Goal: Task Accomplishment & Management: Use online tool/utility

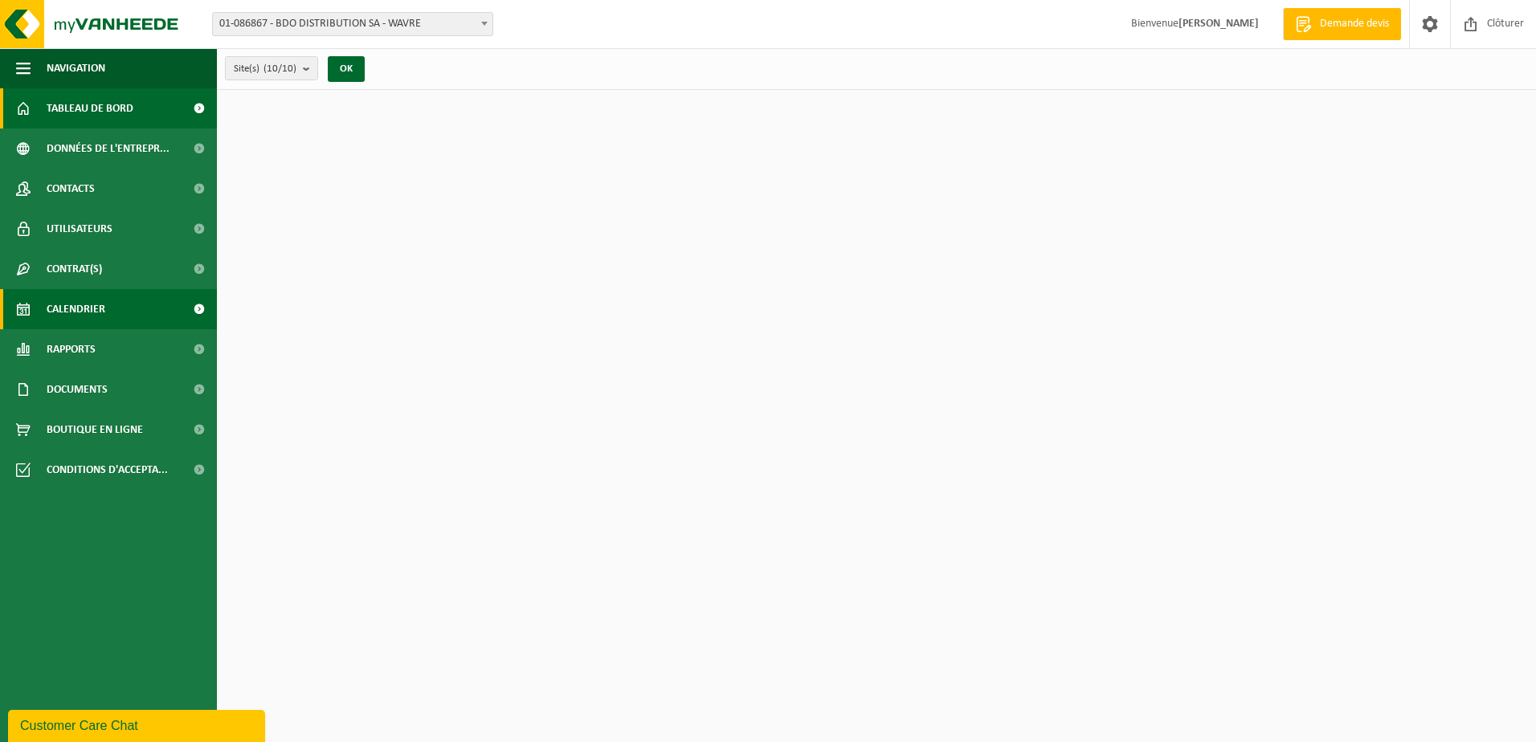
click at [46, 311] on link "Calendrier" at bounding box center [108, 309] width 217 height 40
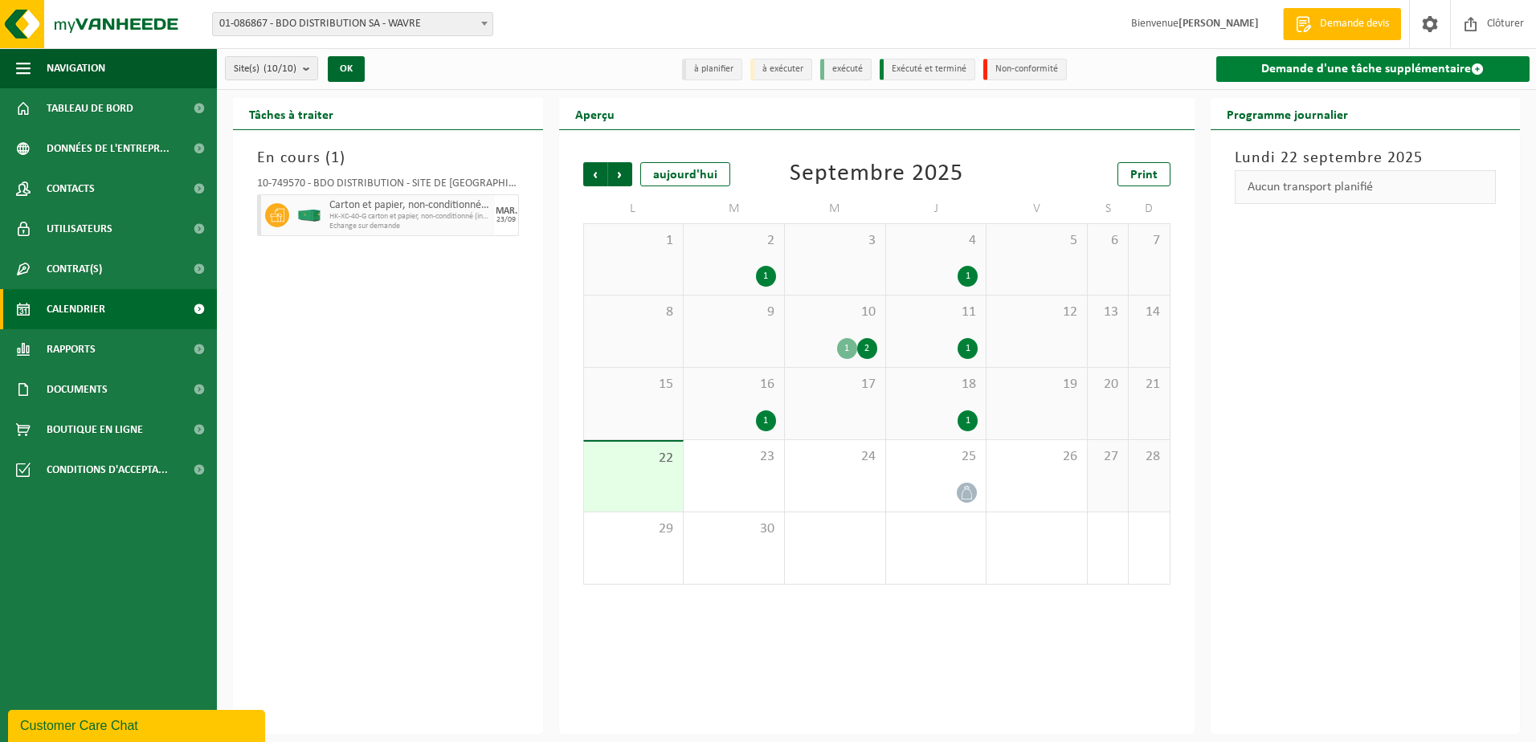
click at [1330, 61] on link "Demande d'une tâche supplémentaire" at bounding box center [1373, 69] width 314 height 26
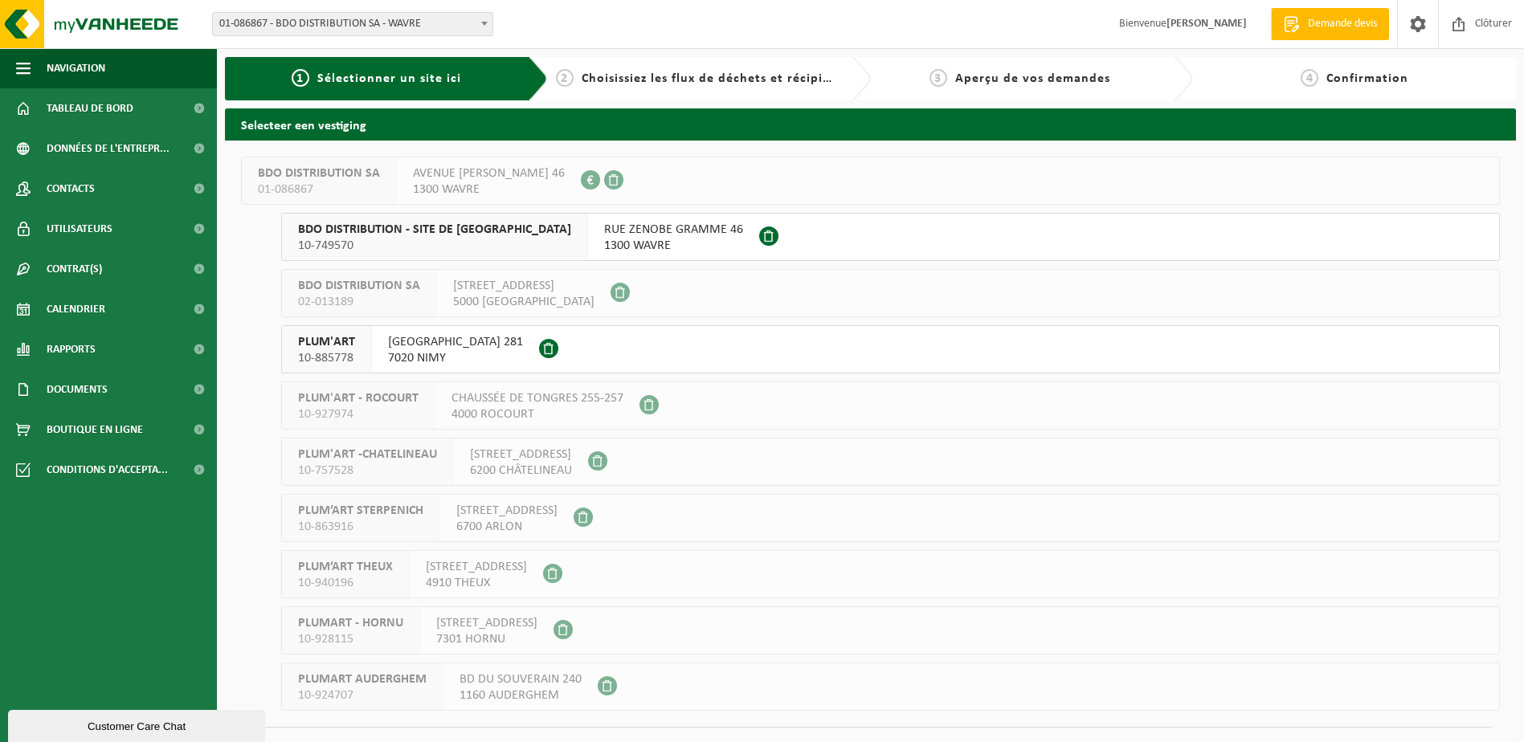
click at [611, 248] on span "1300 WAVRE" at bounding box center [673, 246] width 139 height 16
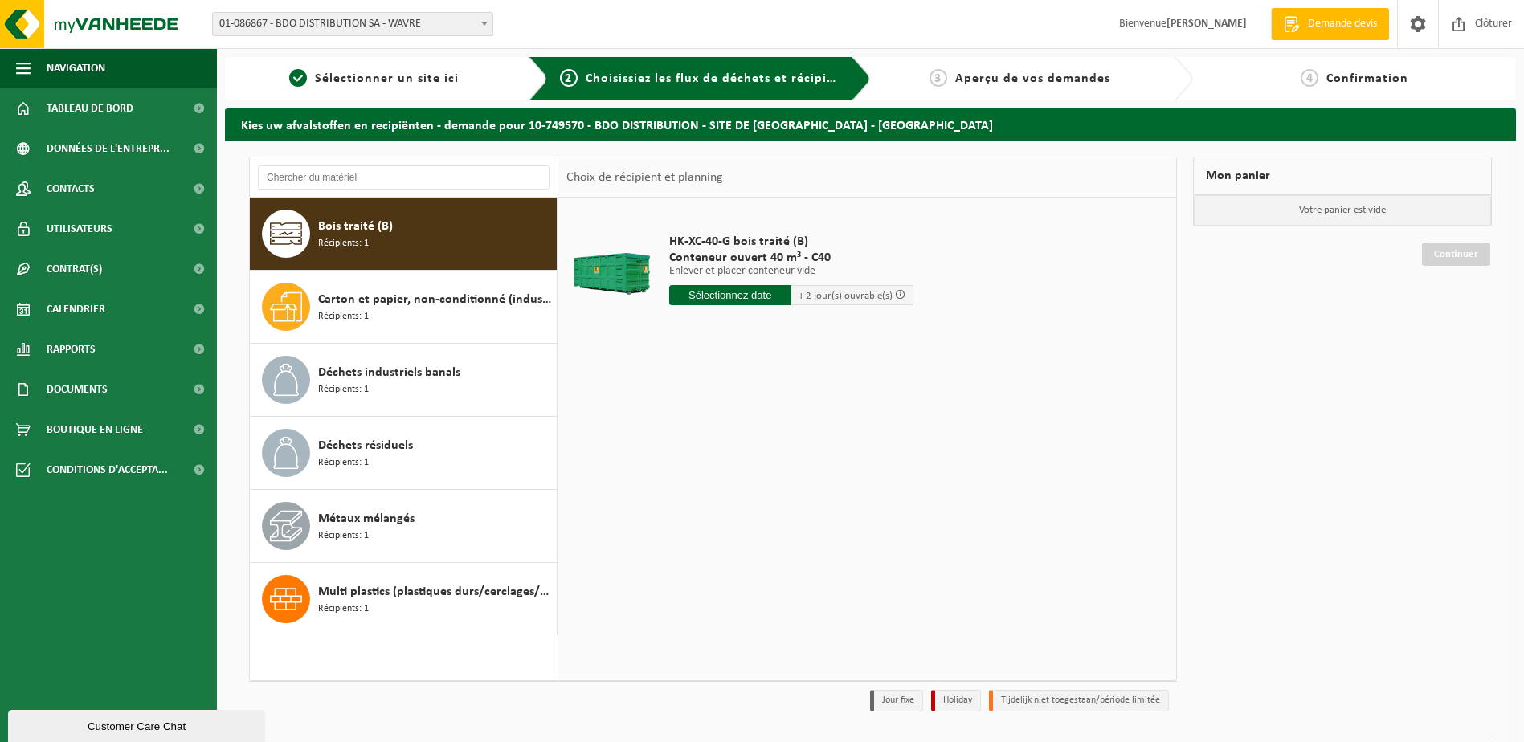
click at [701, 295] on input "text" at bounding box center [730, 295] width 122 height 20
click at [714, 461] on div "23" at bounding box center [712, 464] width 28 height 26
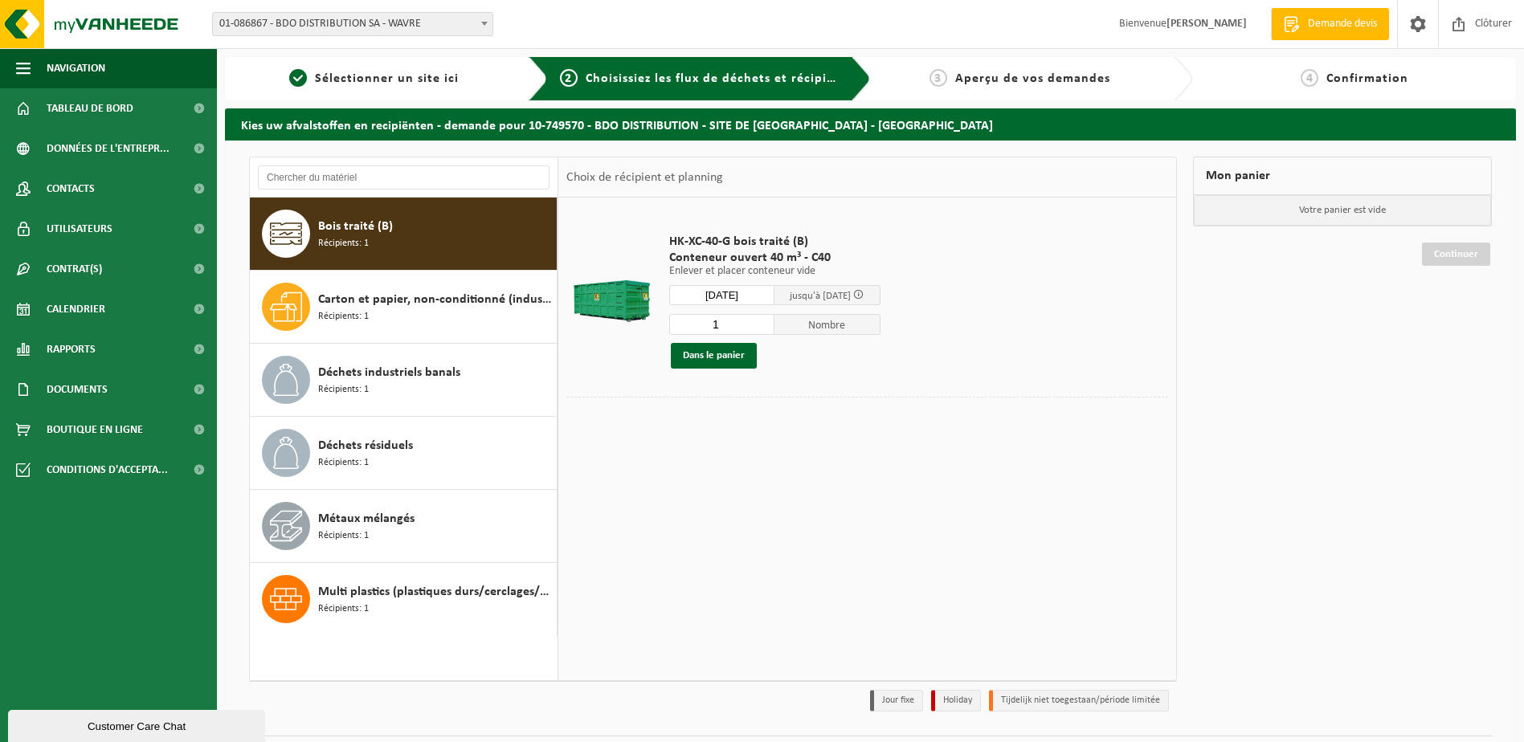
type input "à partir de 2025-09-23"
drag, startPoint x: 707, startPoint y: 351, endPoint x: 738, endPoint y: 370, distance: 36.8
click at [705, 351] on button "Dans le panier" at bounding box center [714, 356] width 86 height 26
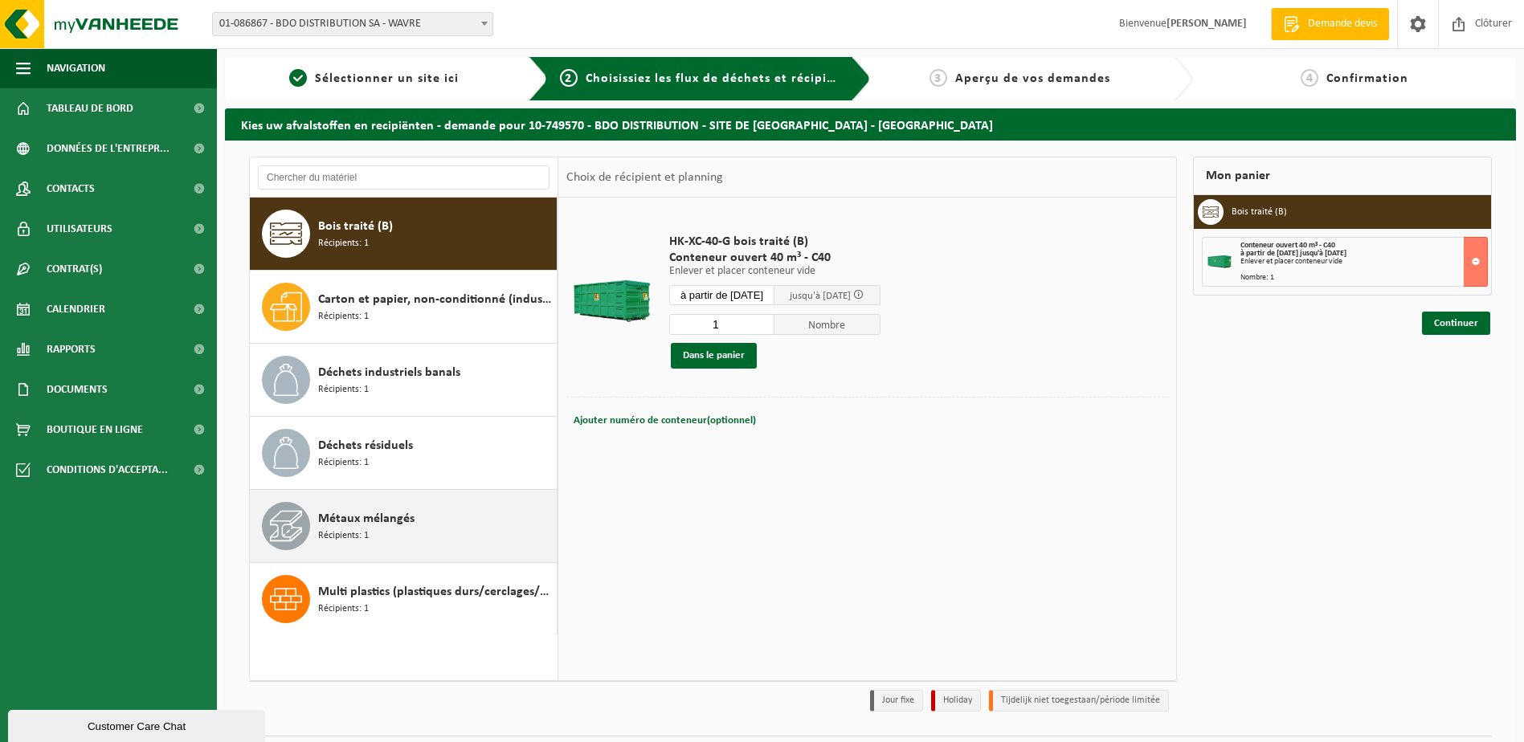
click at [386, 532] on div "Métaux mélangés Récipients: 1" at bounding box center [435, 526] width 235 height 48
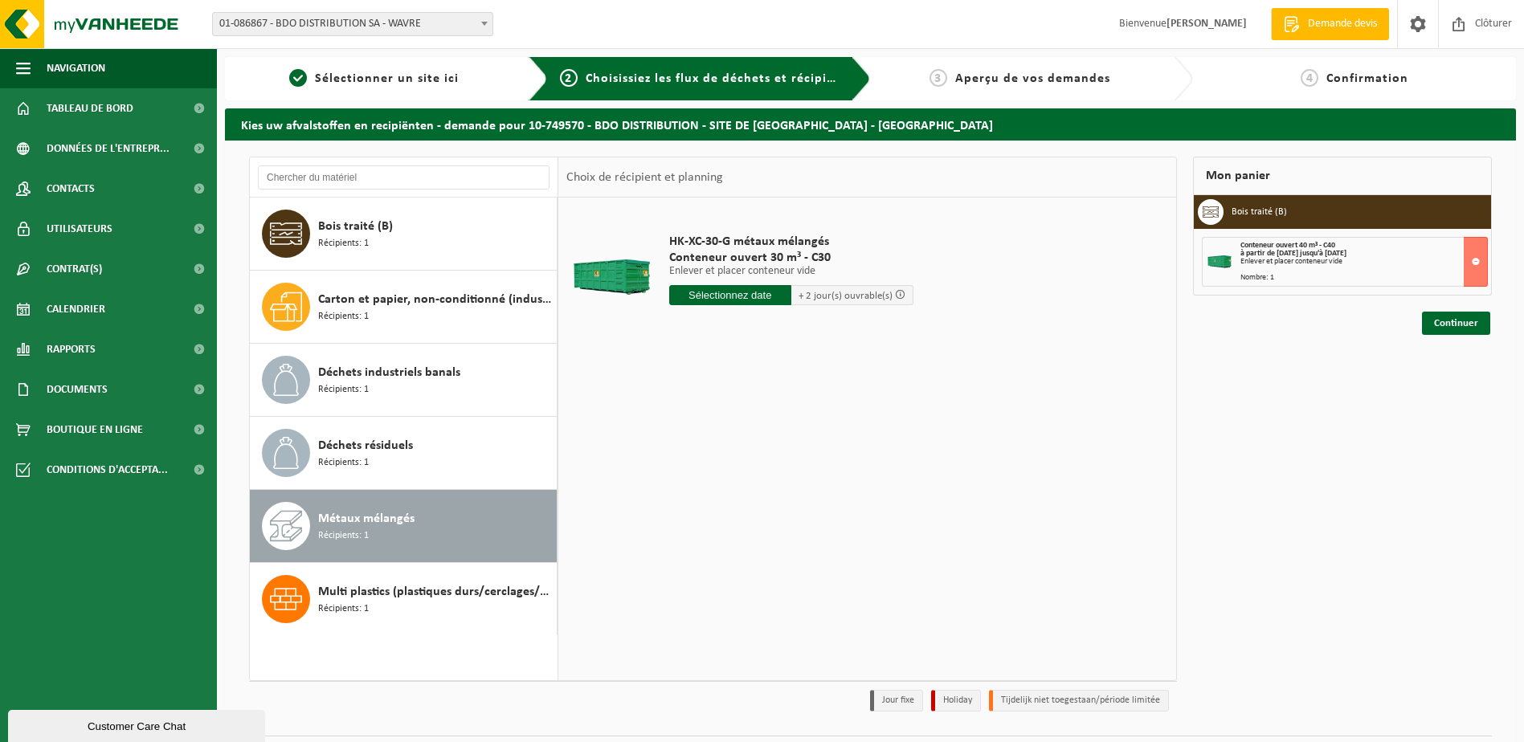
click at [717, 294] on input "text" at bounding box center [730, 295] width 122 height 20
click at [711, 464] on div "23" at bounding box center [712, 464] width 28 height 26
type input "à partir de 2025-09-23"
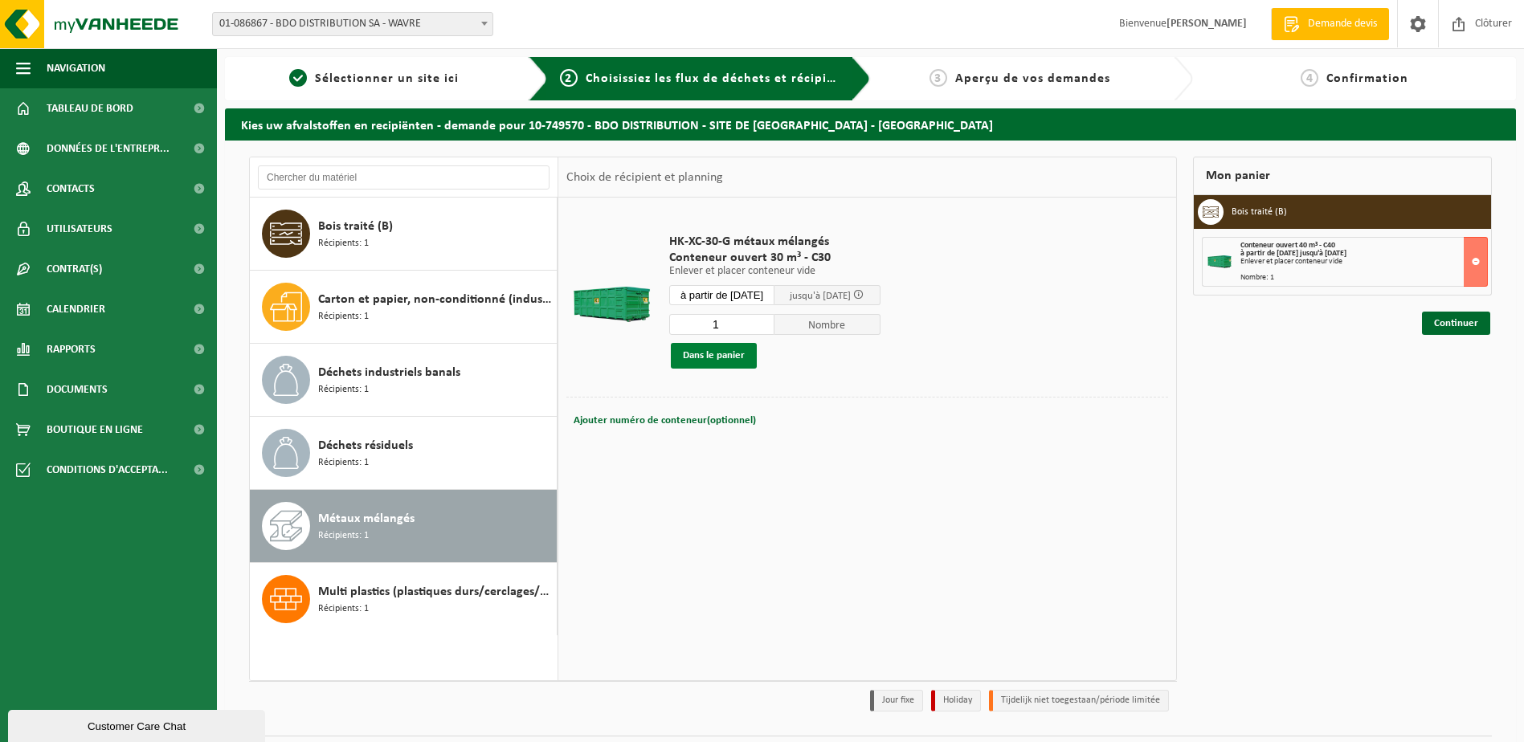
click at [704, 353] on button "Dans le panier" at bounding box center [714, 356] width 86 height 26
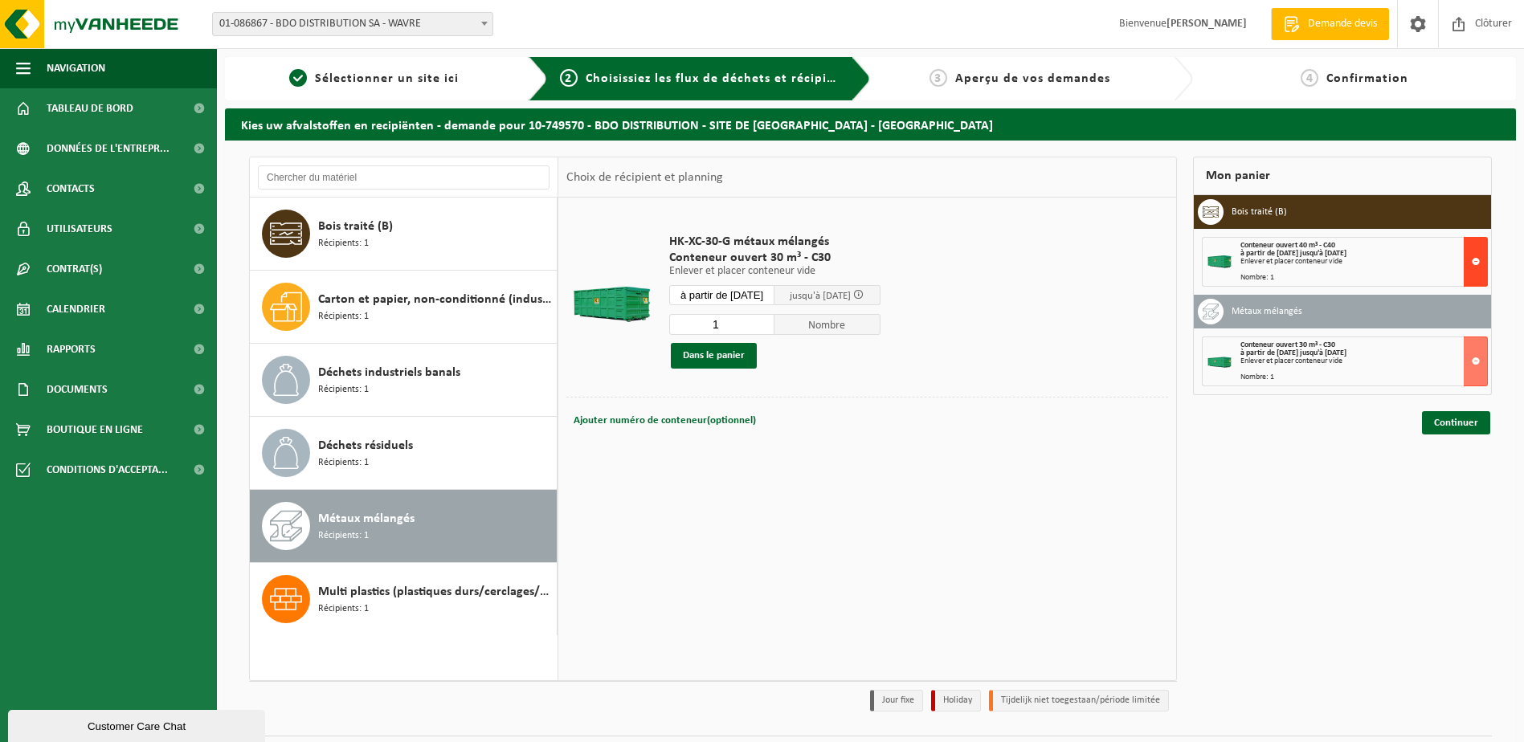
click at [1477, 261] on button at bounding box center [1475, 262] width 24 height 50
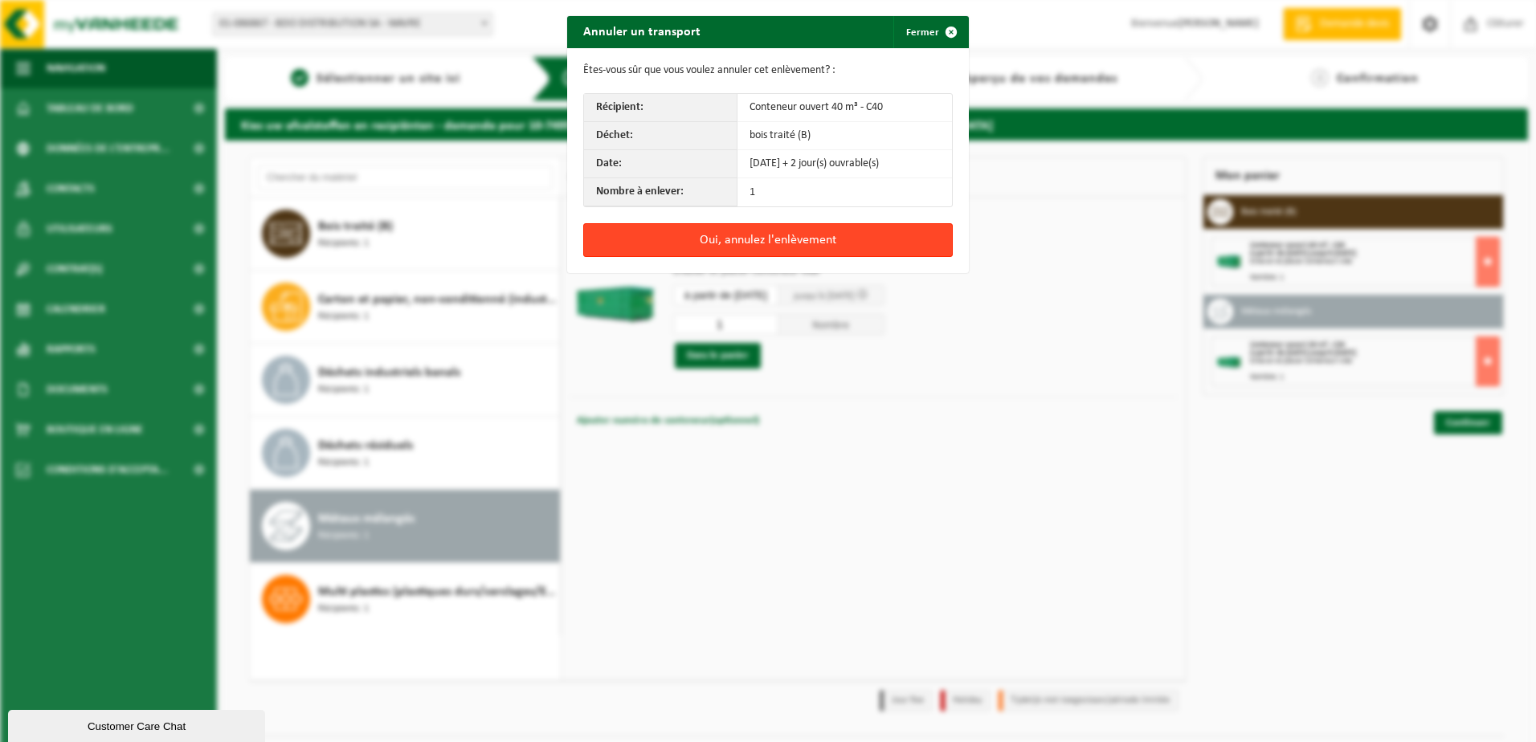
click at [776, 244] on button "Oui, annulez l'enlèvement" at bounding box center [767, 240] width 369 height 34
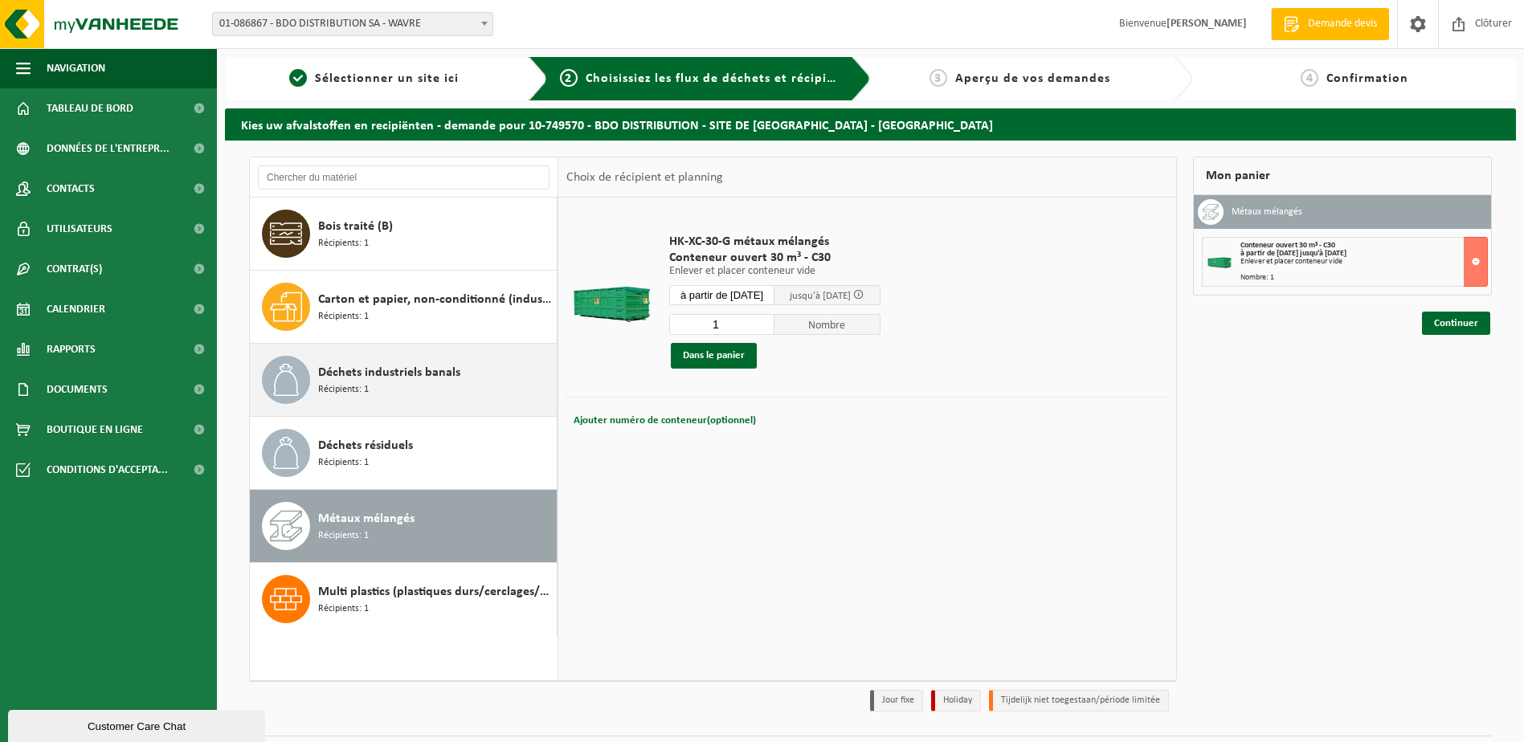
click at [348, 390] on span "Récipients: 1" at bounding box center [343, 389] width 51 height 15
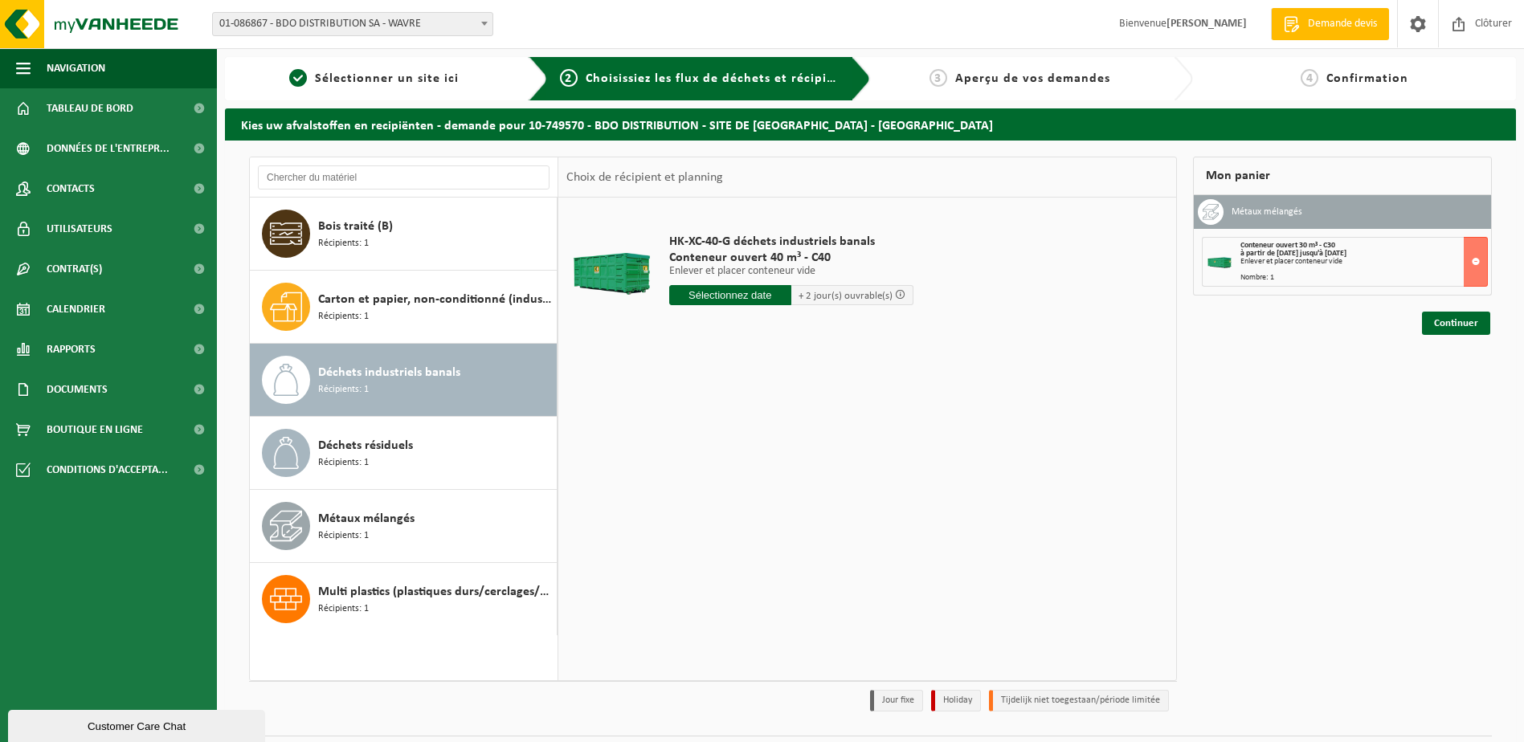
click at [712, 300] on input "text" at bounding box center [730, 295] width 122 height 20
click at [716, 463] on div "23" at bounding box center [712, 464] width 28 height 26
type input "à partir de 2025-09-23"
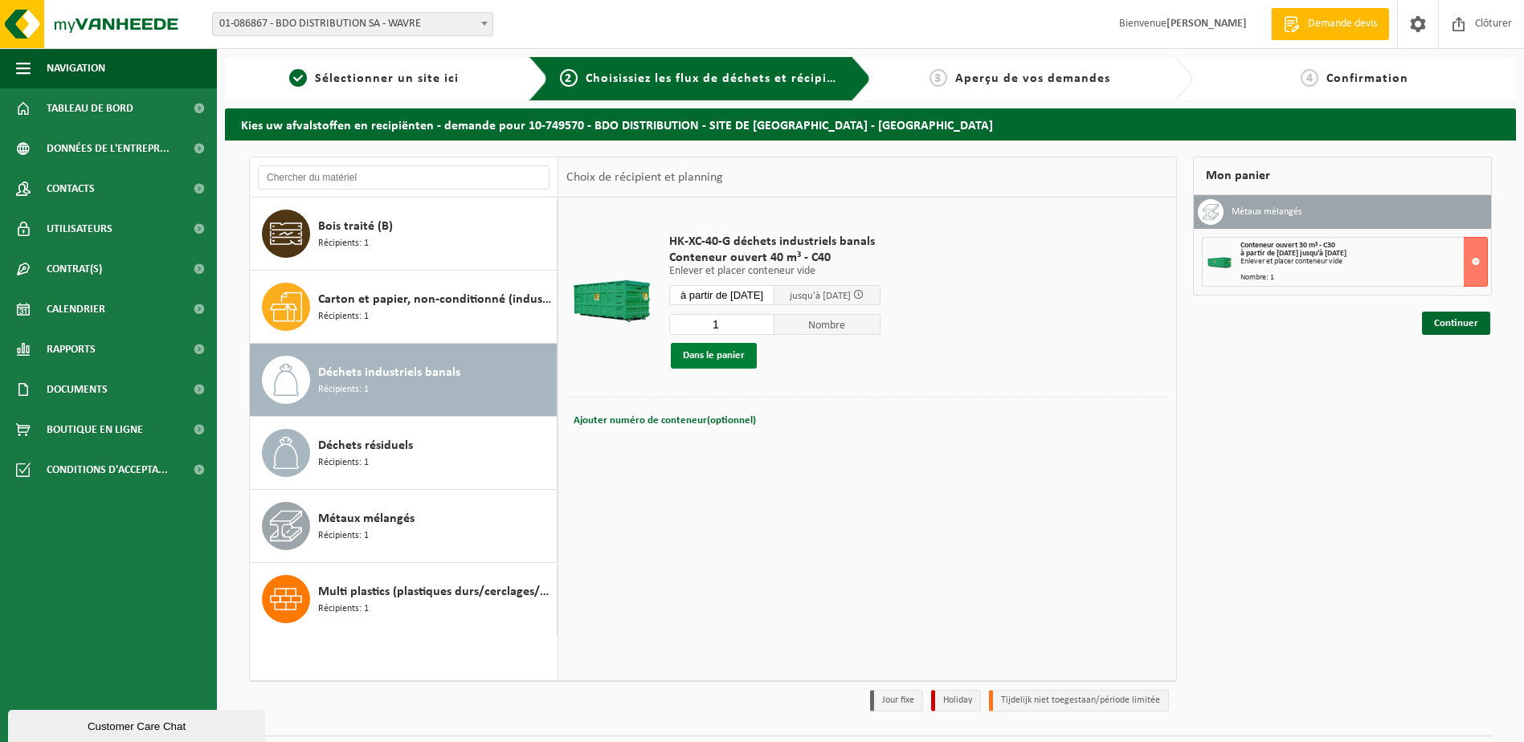
click at [712, 354] on button "Dans le panier" at bounding box center [714, 356] width 86 height 26
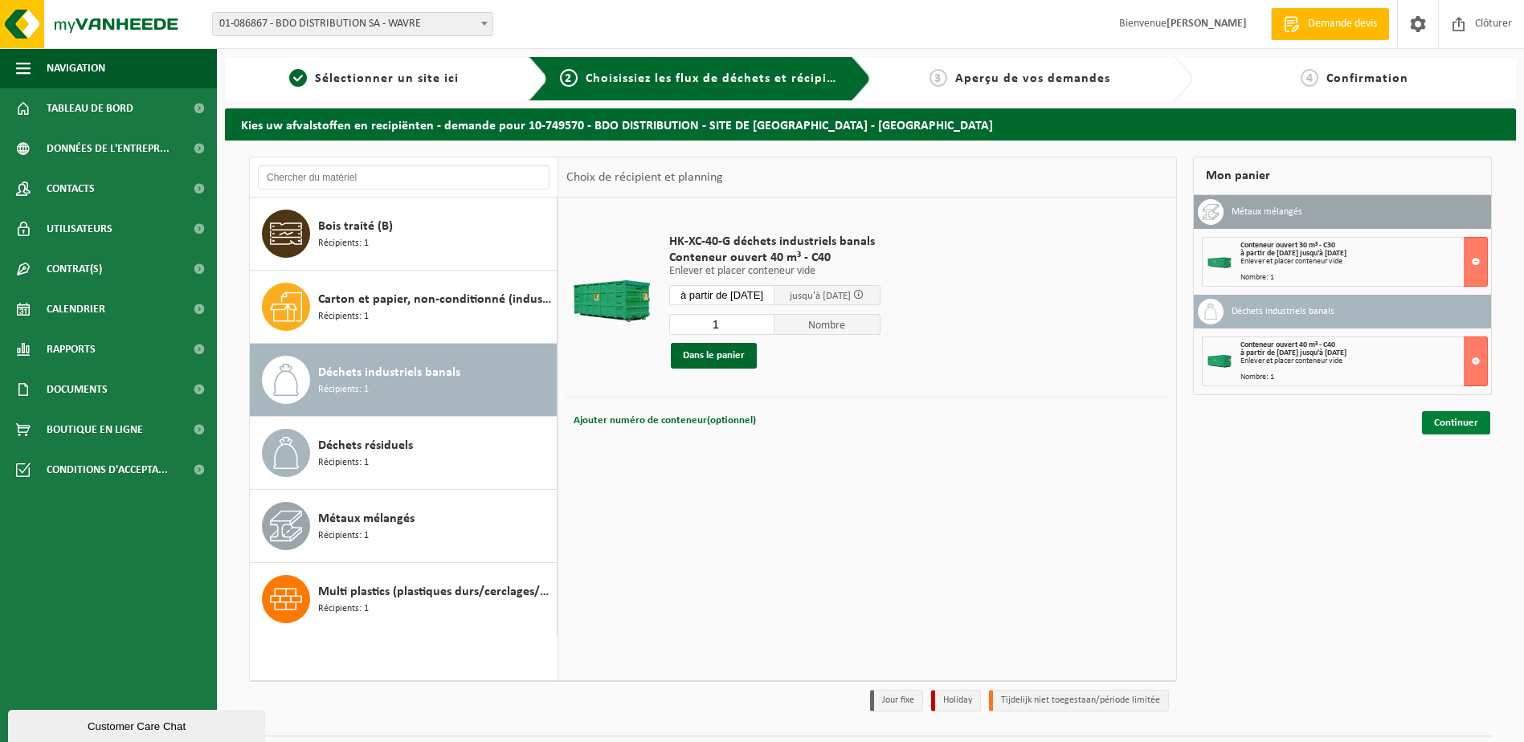
click at [1463, 425] on link "Continuer" at bounding box center [1456, 422] width 68 height 23
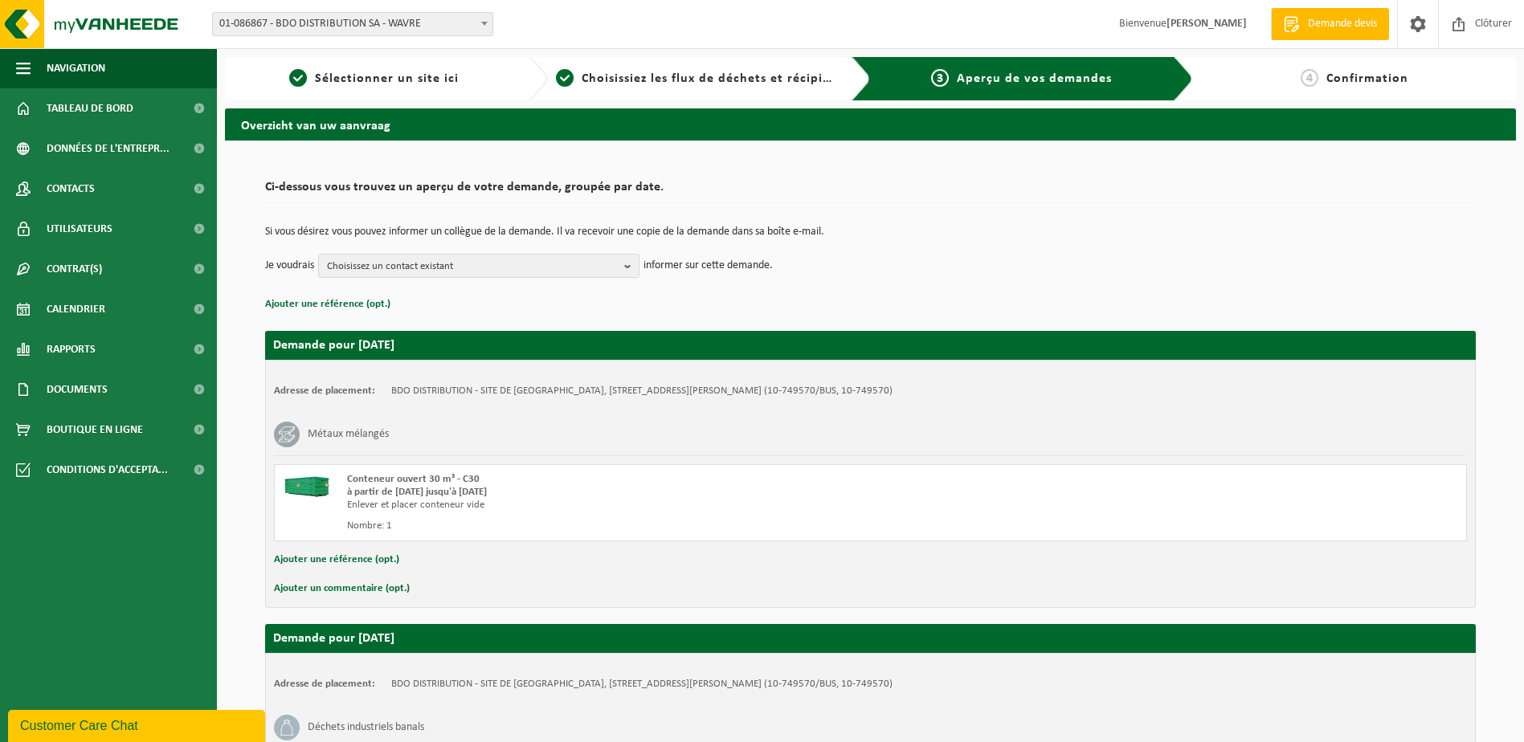
scroll to position [240, 0]
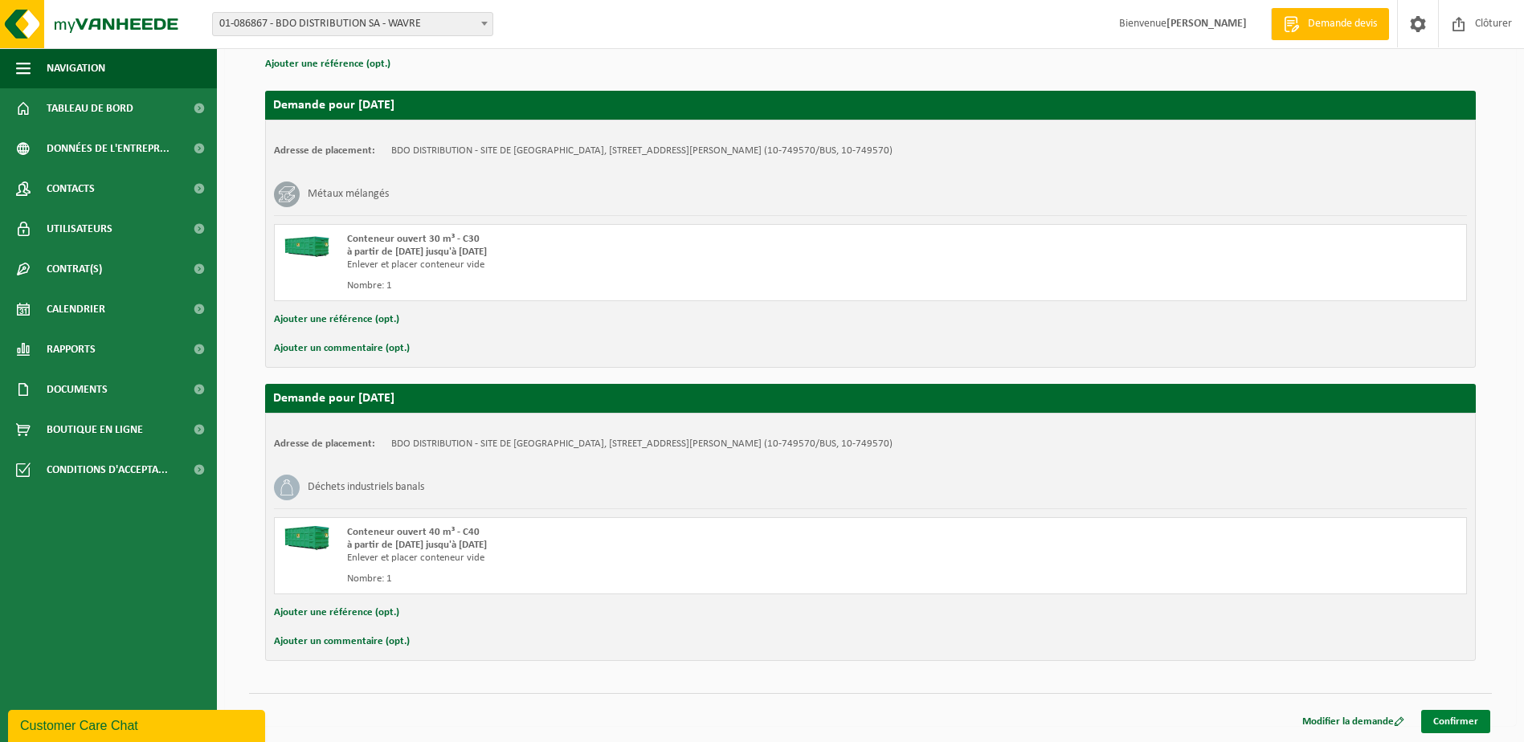
click at [1467, 720] on link "Confirmer" at bounding box center [1455, 721] width 69 height 23
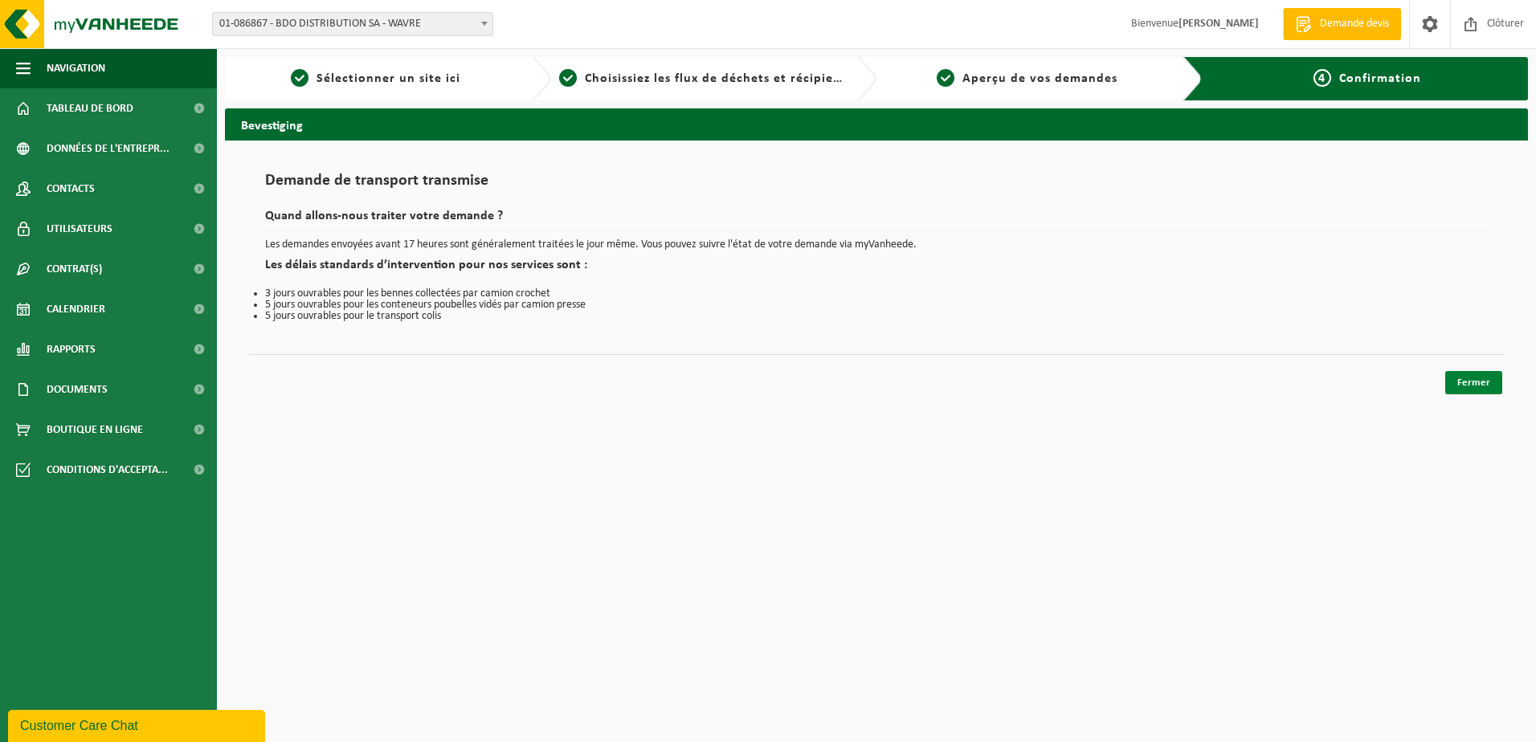
drag, startPoint x: 1478, startPoint y: 382, endPoint x: 1471, endPoint y: 389, distance: 9.7
click at [1478, 383] on link "Fermer" at bounding box center [1473, 382] width 57 height 23
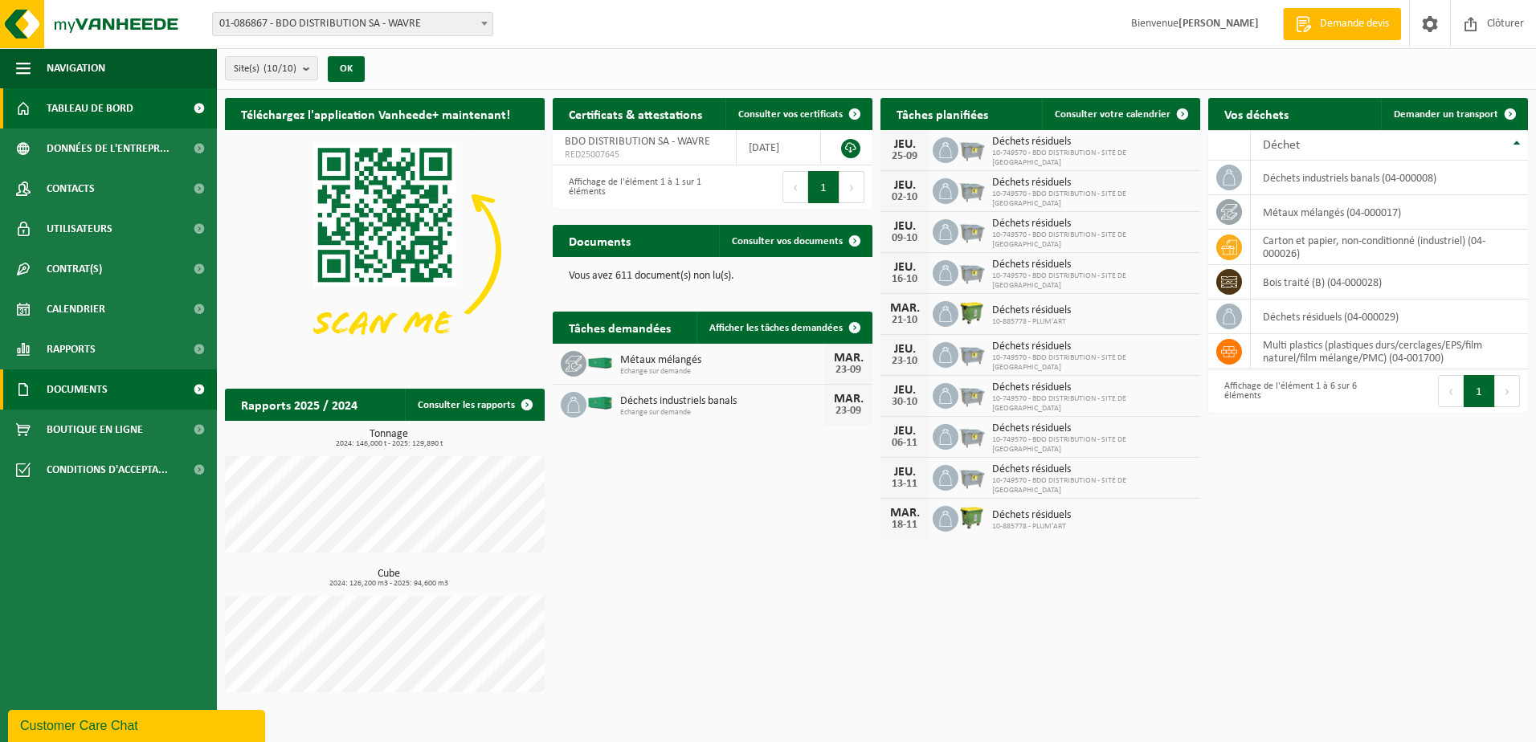
click at [62, 394] on span "Documents" at bounding box center [77, 389] width 61 height 40
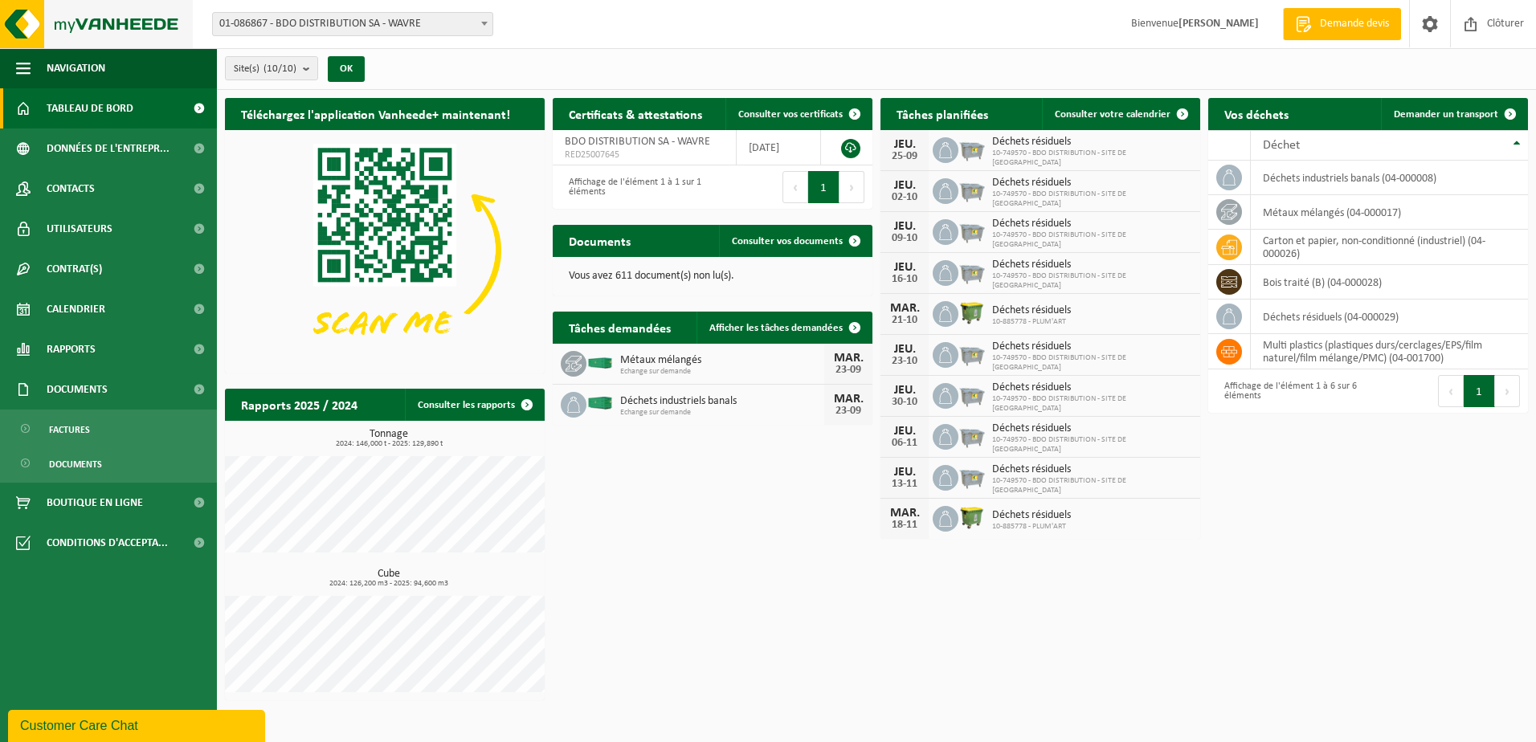
click at [76, 24] on img at bounding box center [96, 24] width 193 height 48
